Goal: Information Seeking & Learning: Compare options

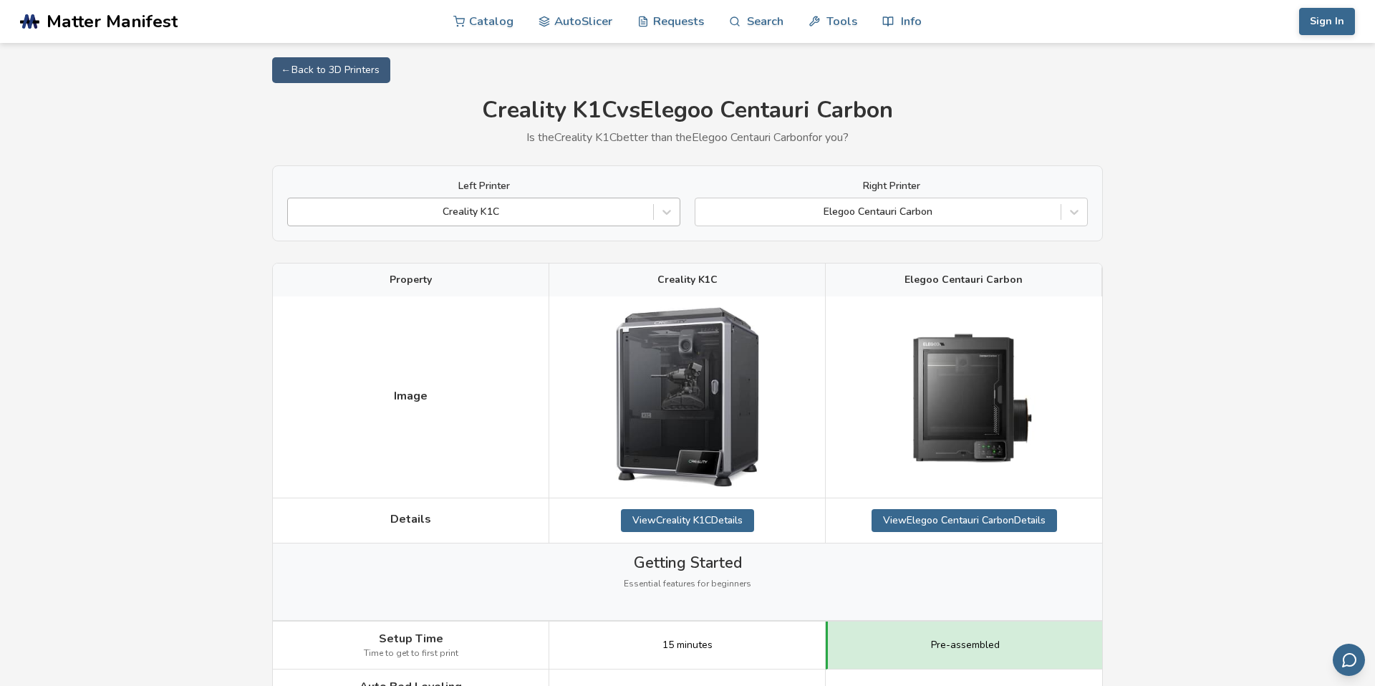
click at [580, 207] on div at bounding box center [470, 212] width 351 height 14
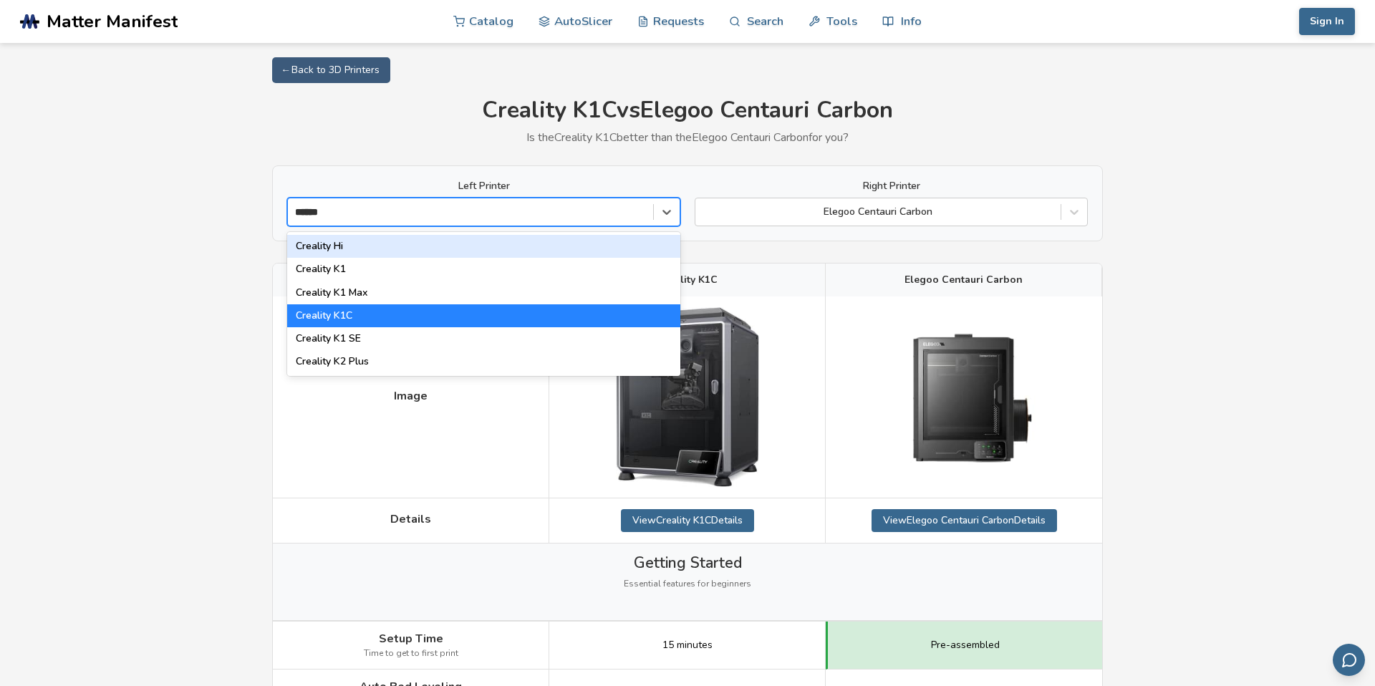
type input "*******"
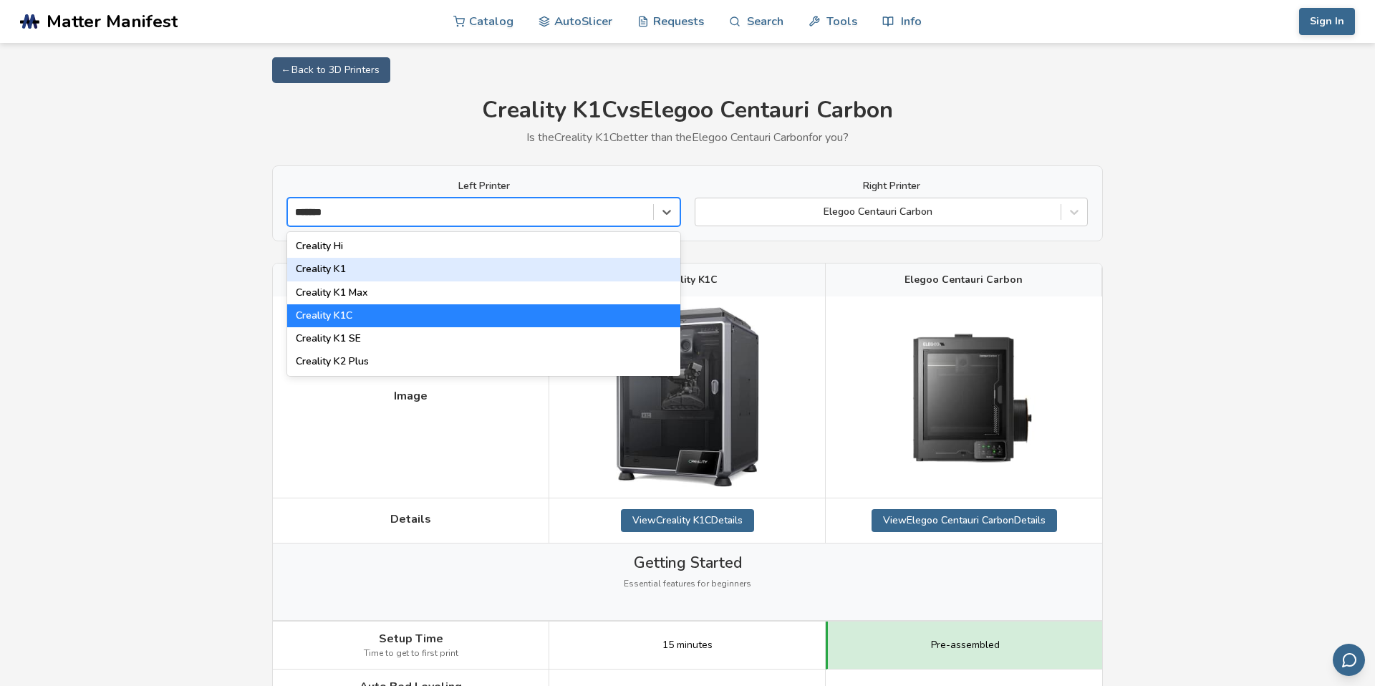
click at [341, 271] on div "Creality K1" at bounding box center [483, 269] width 393 height 23
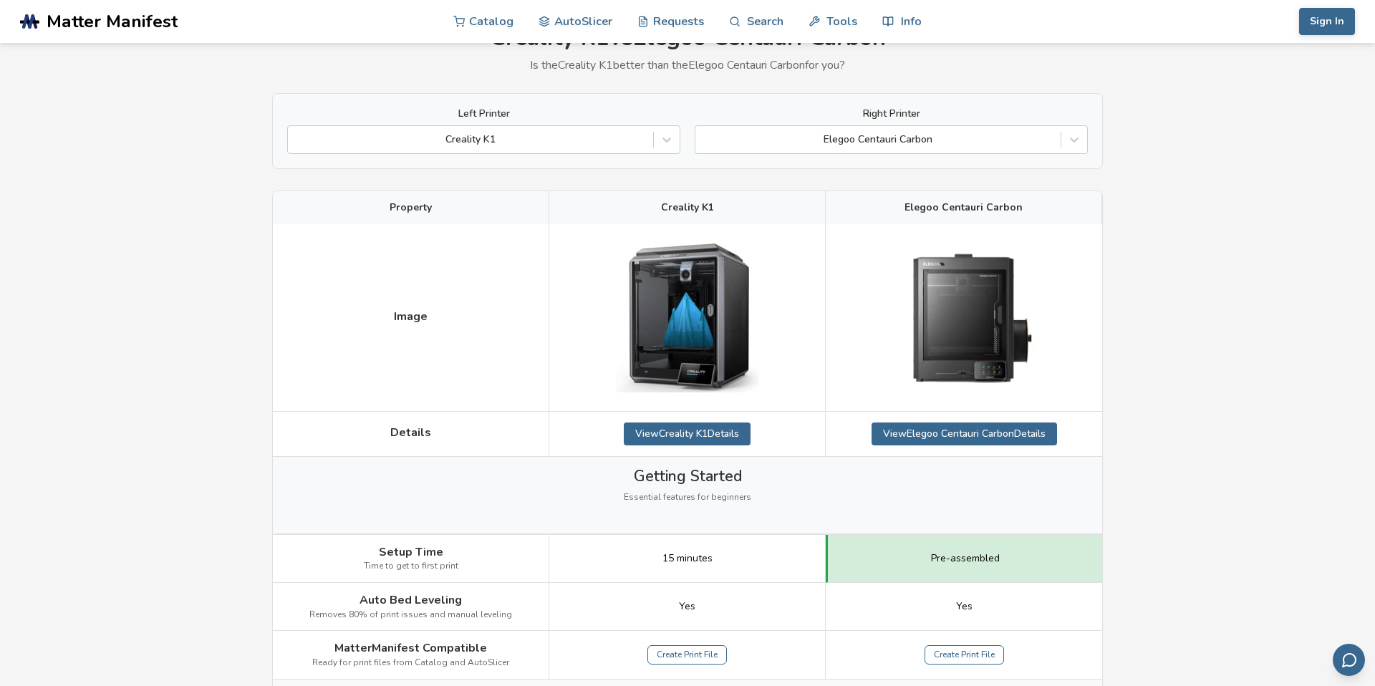
scroll to position [78, 0]
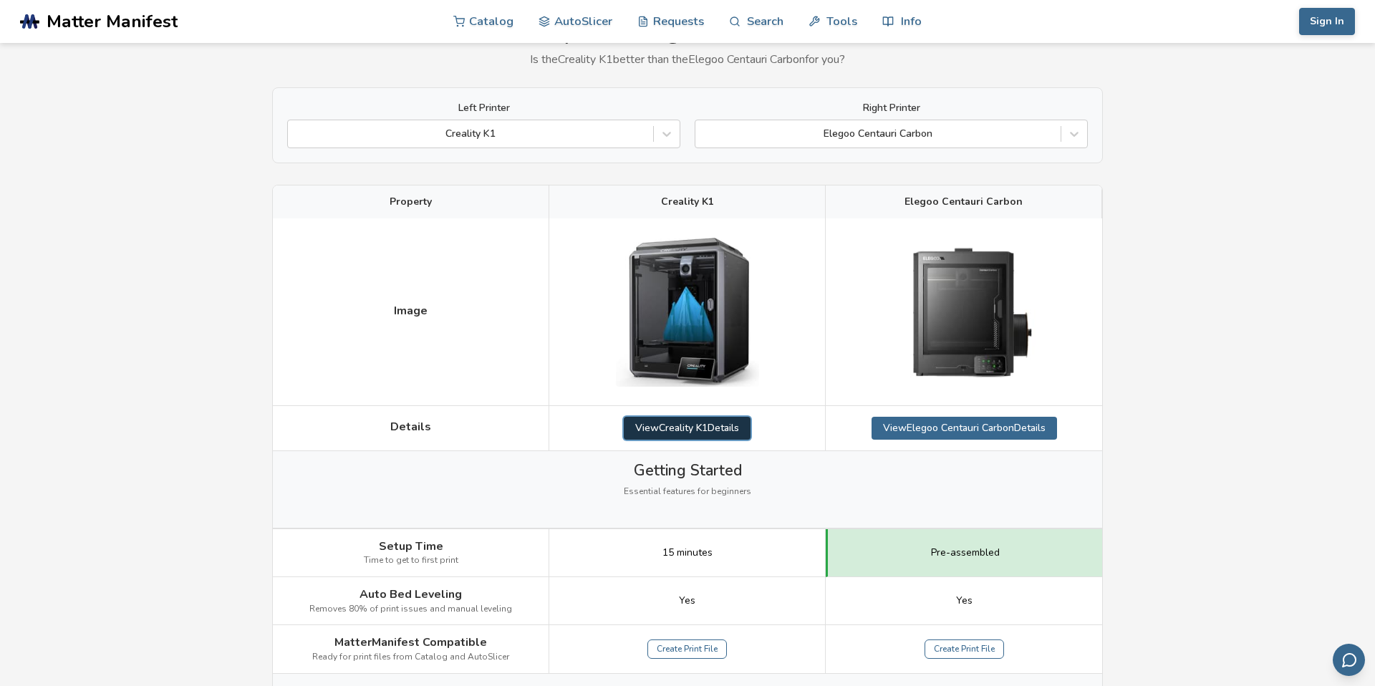
click at [674, 432] on link "View Creality K1 Details" at bounding box center [687, 428] width 127 height 23
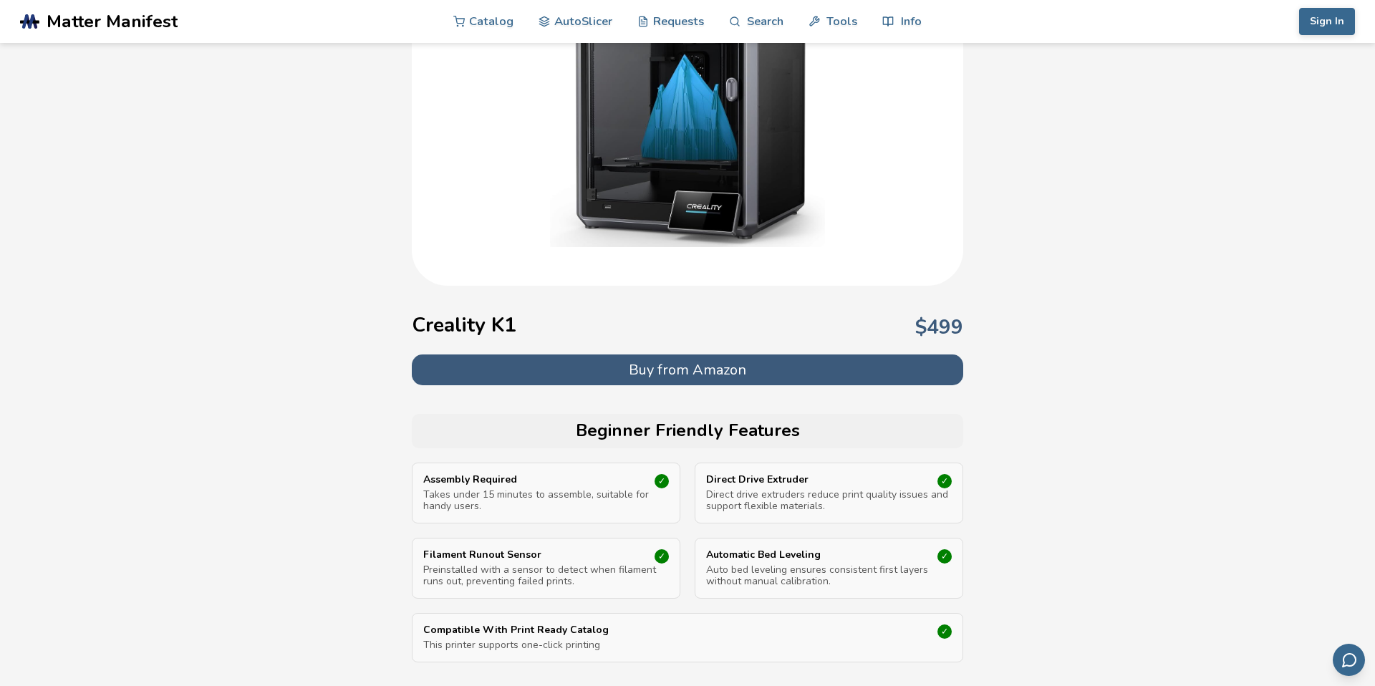
scroll to position [172, 0]
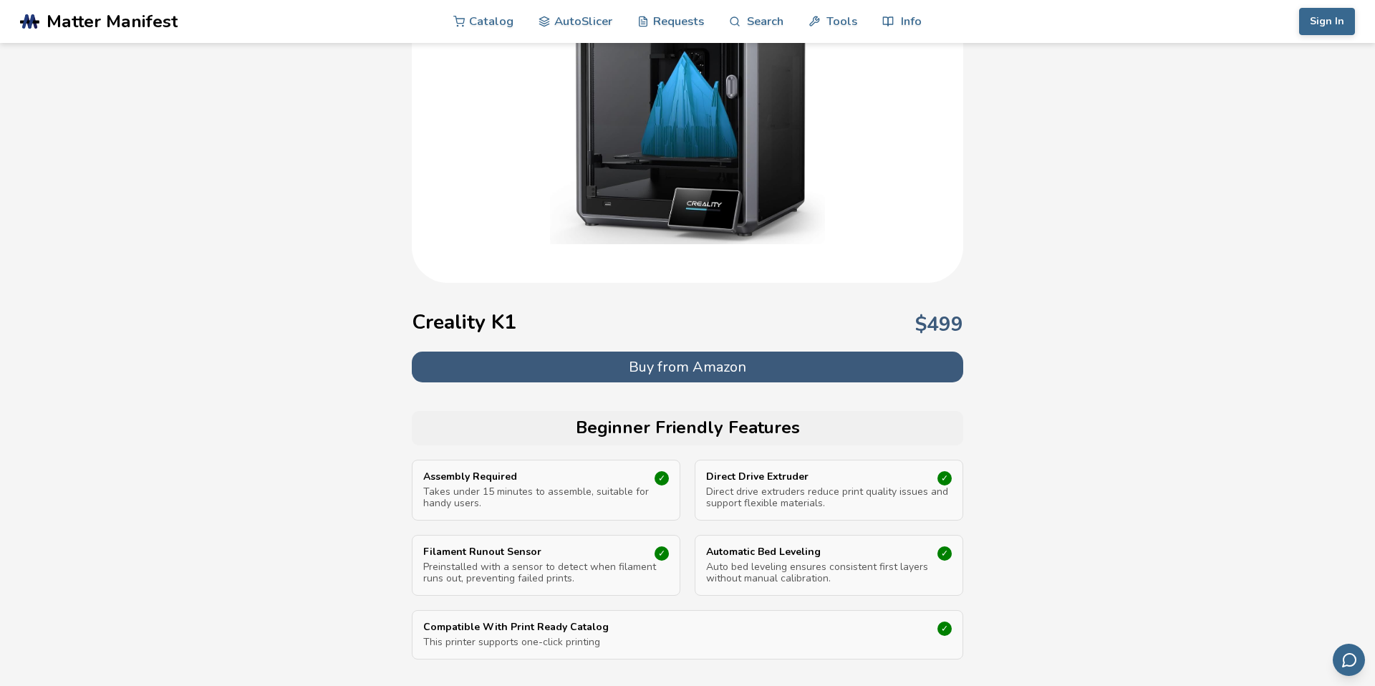
click at [457, 430] on h2 "Beginner Friendly Features" at bounding box center [687, 428] width 537 height 20
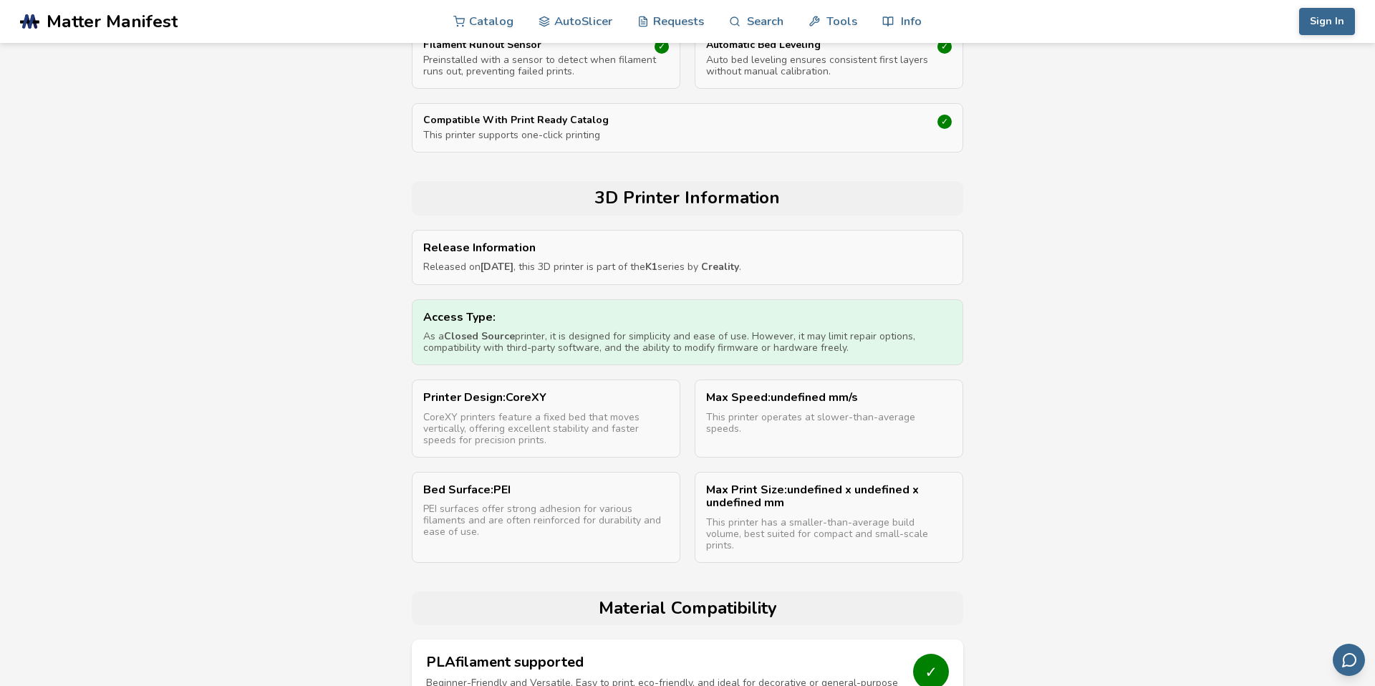
scroll to position [78, 0]
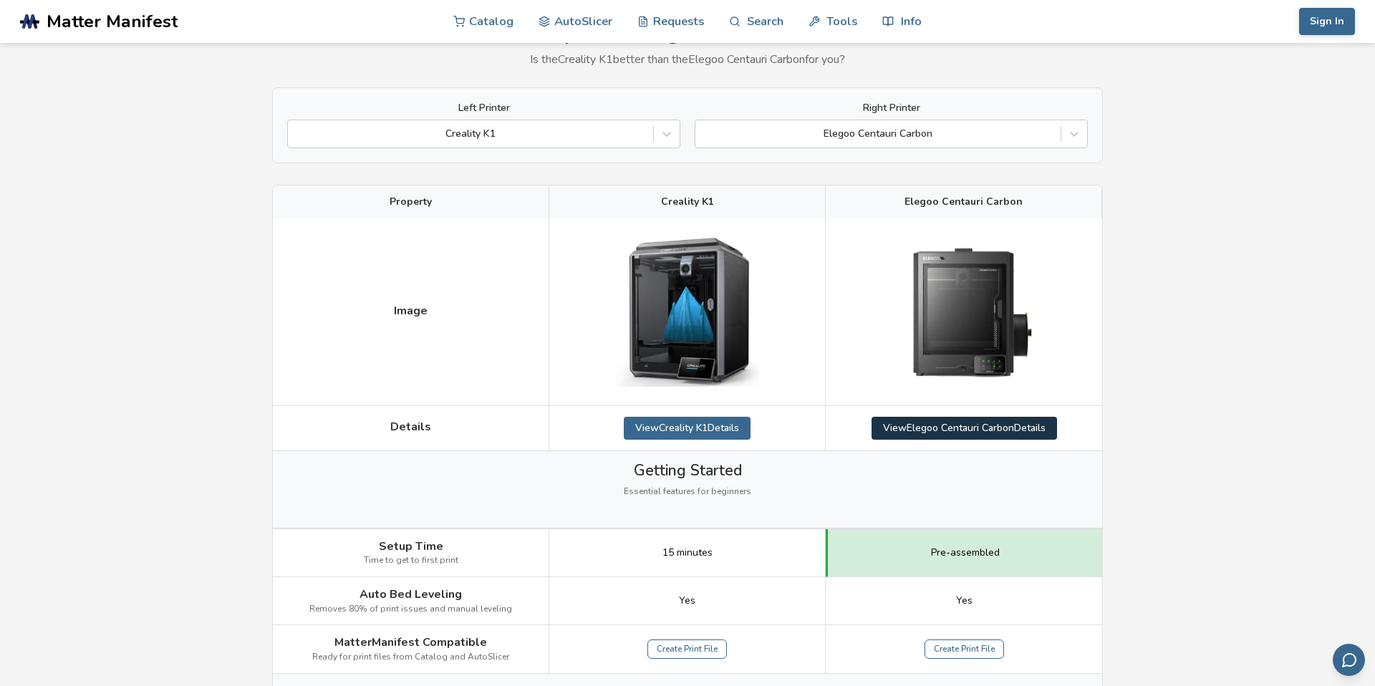
click at [893, 432] on link "View Elegoo Centauri Carbon Details" at bounding box center [963, 428] width 185 height 23
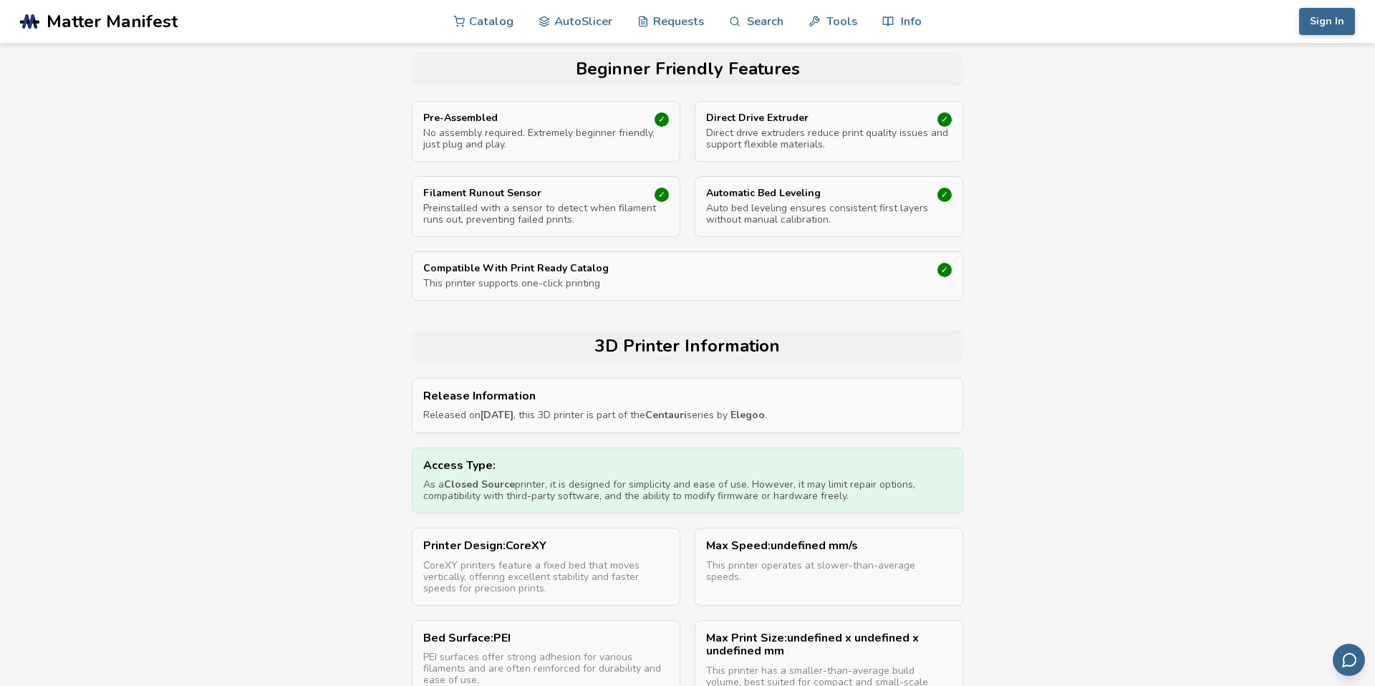
scroll to position [532, 0]
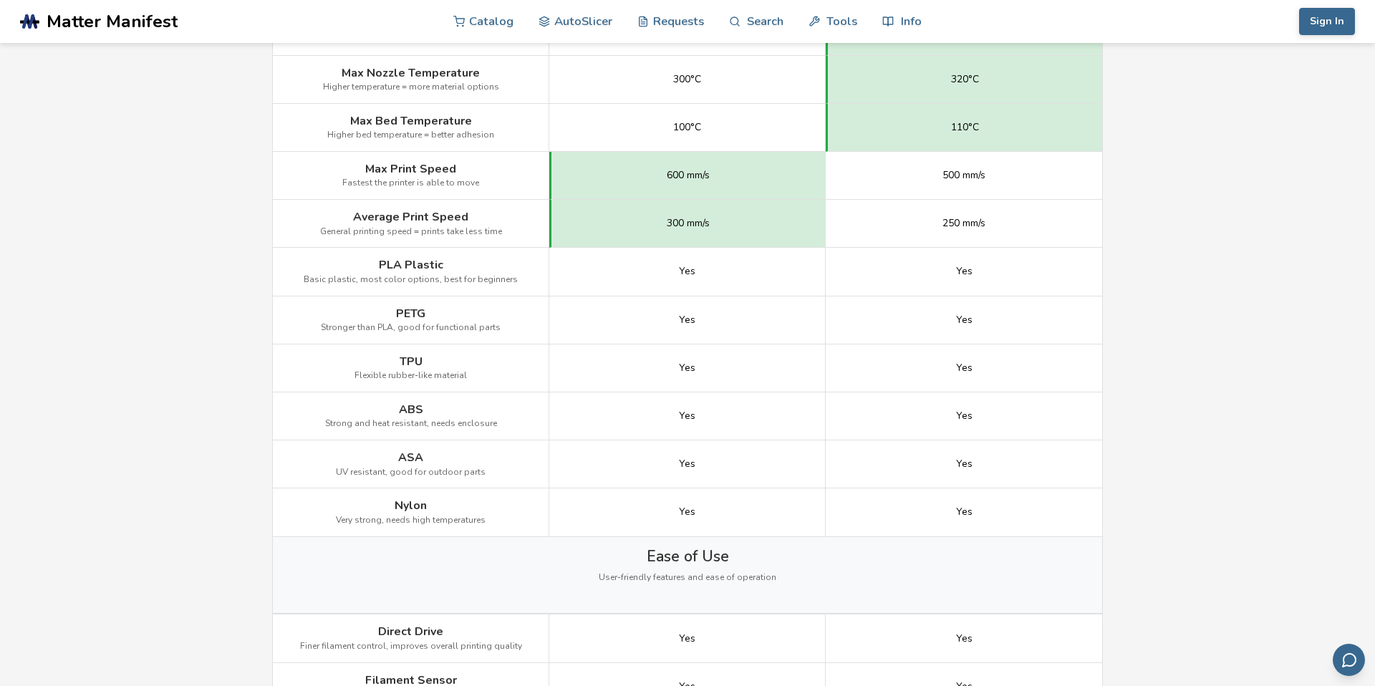
scroll to position [78, 0]
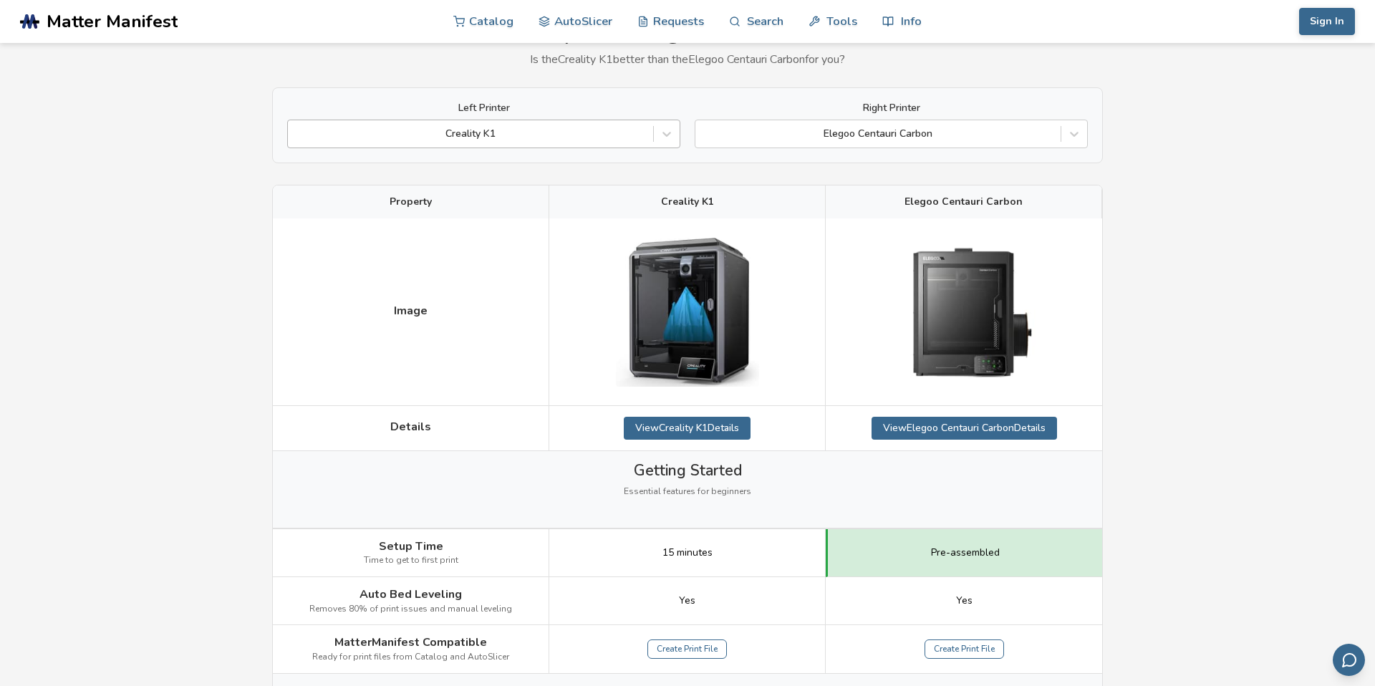
click at [485, 130] on div at bounding box center [470, 134] width 351 height 14
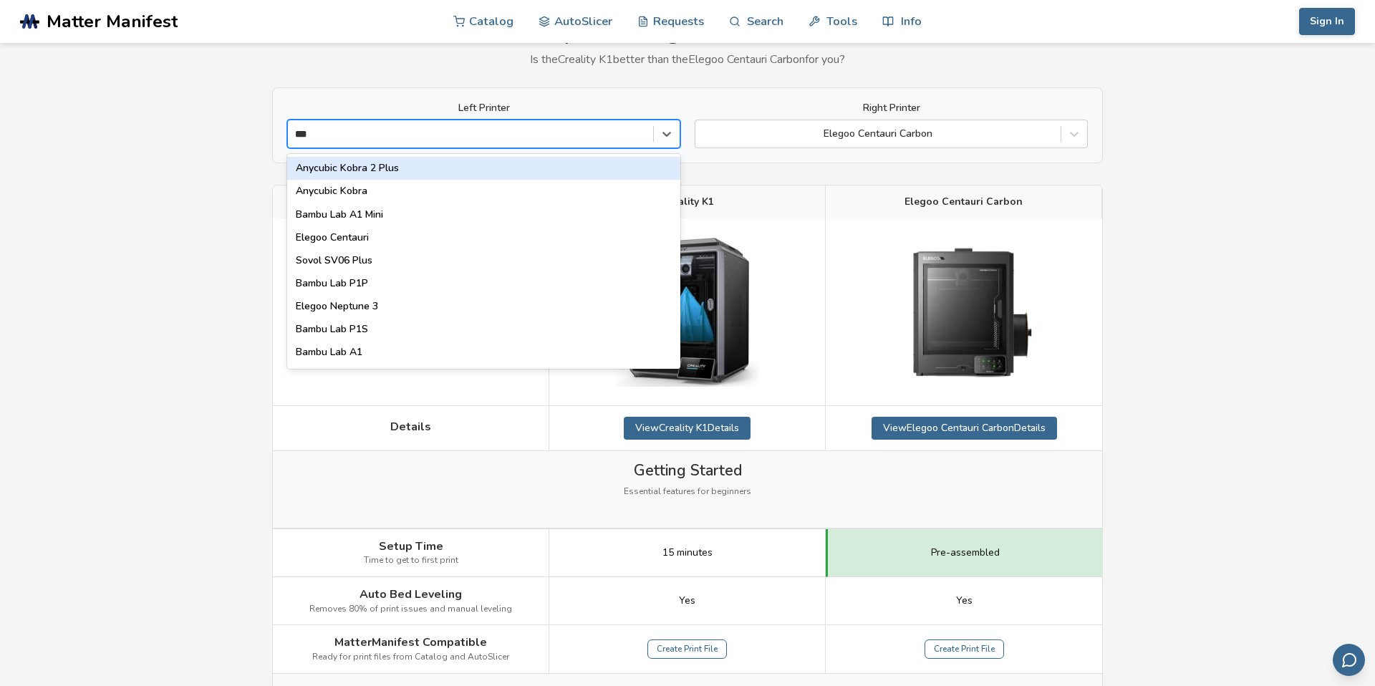
type input "****"
